Goal: Book appointment/travel/reservation

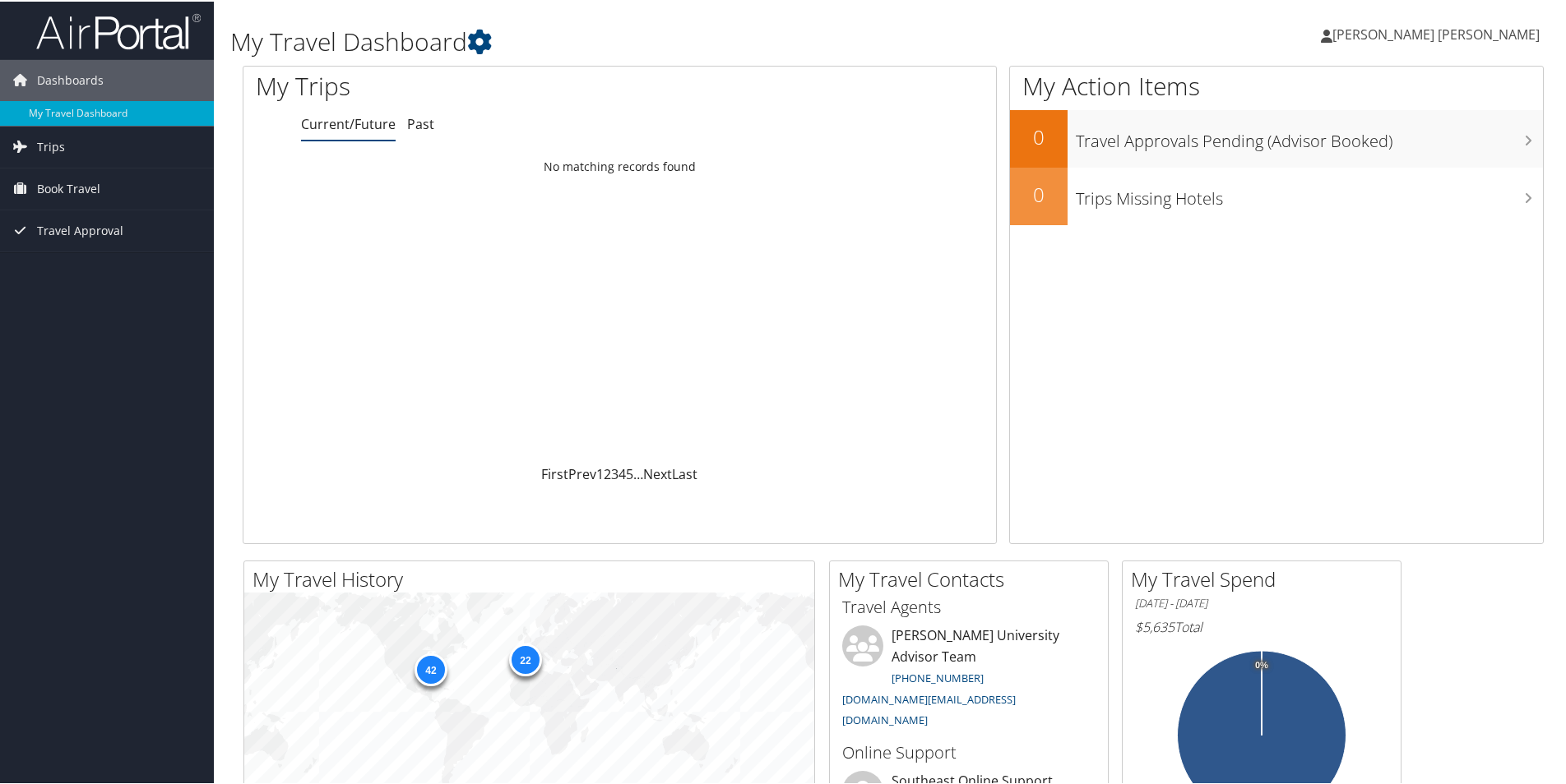
click at [88, 181] on span "Book Travel" at bounding box center [68, 187] width 63 height 41
click at [103, 265] on link "Book/Manage Online Trips" at bounding box center [107, 270] width 214 height 25
